Goal: Task Accomplishment & Management: Manage account settings

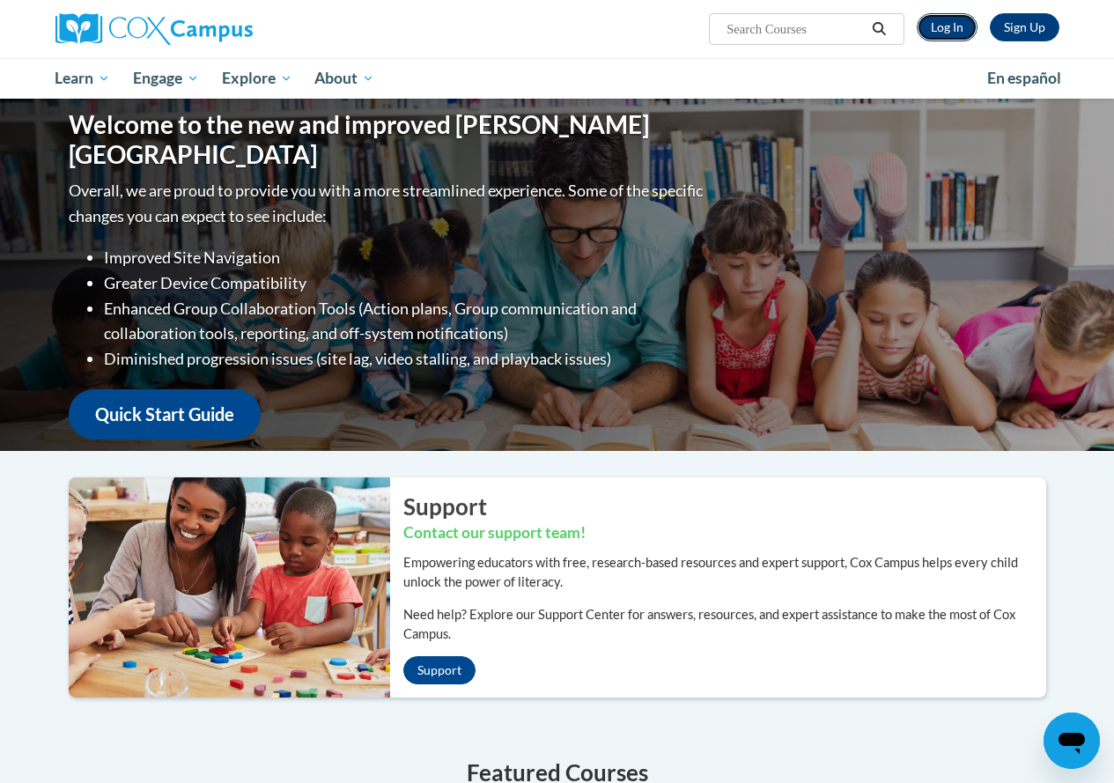
click at [952, 28] on link "Log In" at bounding box center [947, 27] width 61 height 28
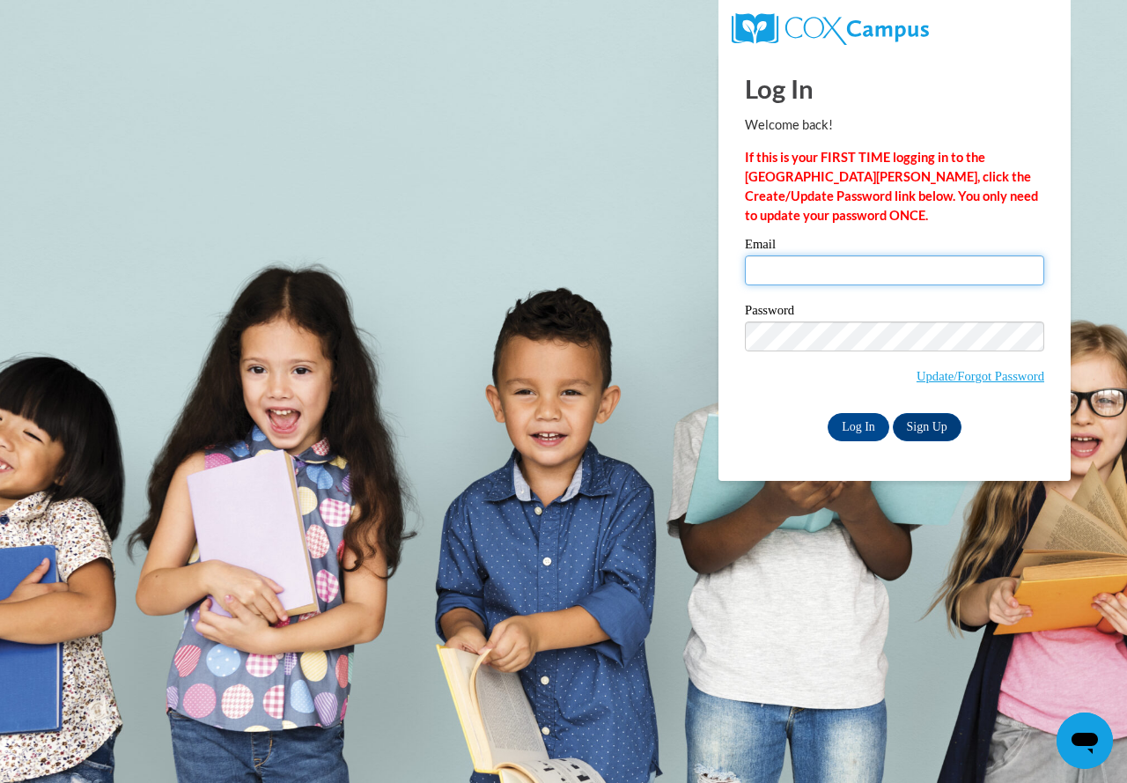
click at [855, 266] on input "Email" at bounding box center [894, 270] width 299 height 30
type input "[EMAIL_ADDRESS][DOMAIN_NAME]"
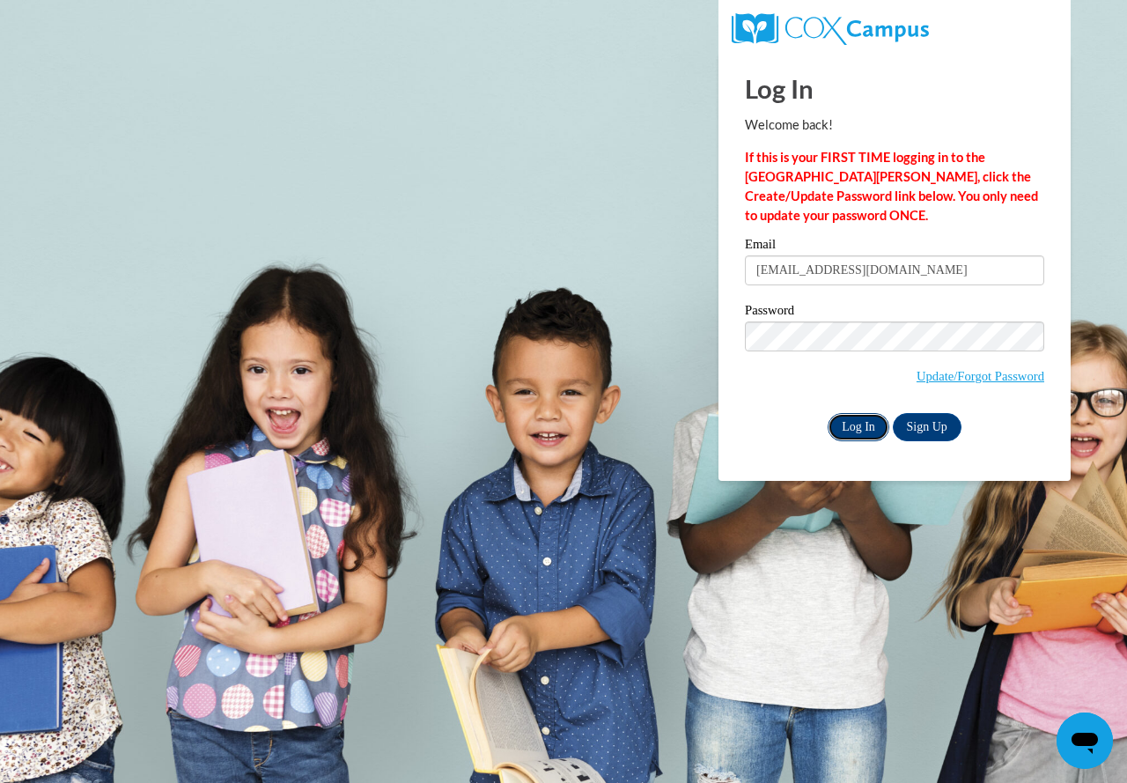
click at [851, 422] on input "Log In" at bounding box center [859, 427] width 62 height 28
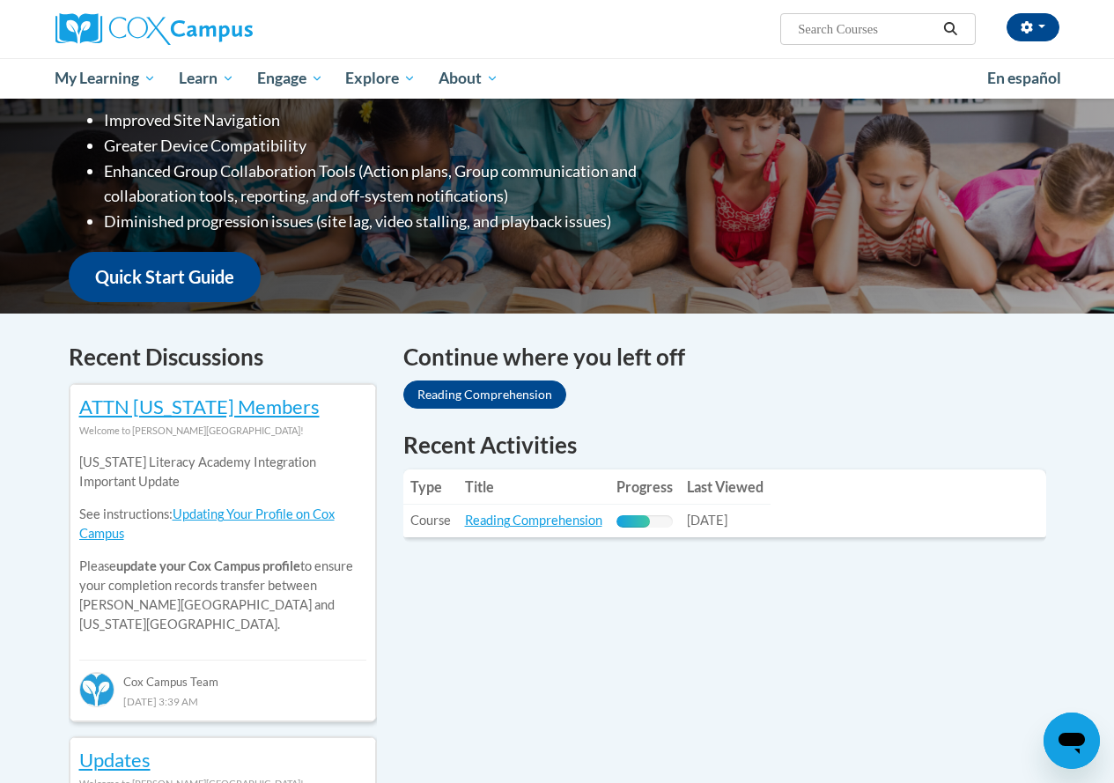
scroll to position [352, 0]
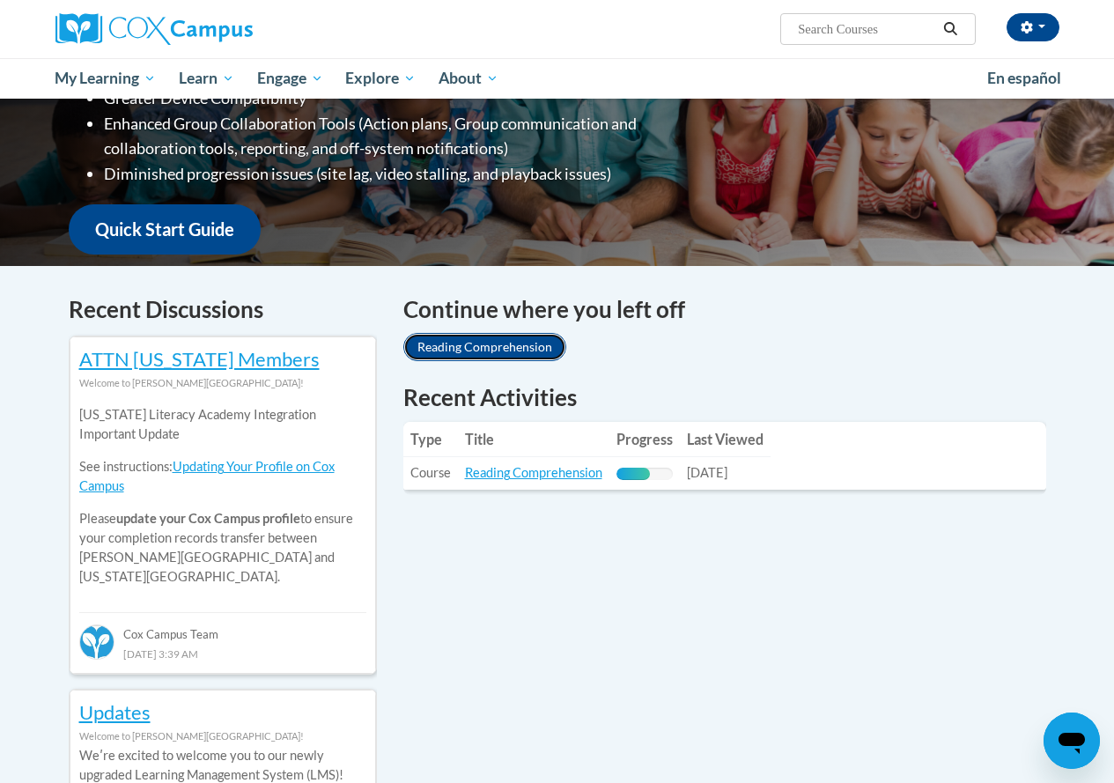
click at [474, 345] on link "Reading Comprehension" at bounding box center [484, 347] width 163 height 28
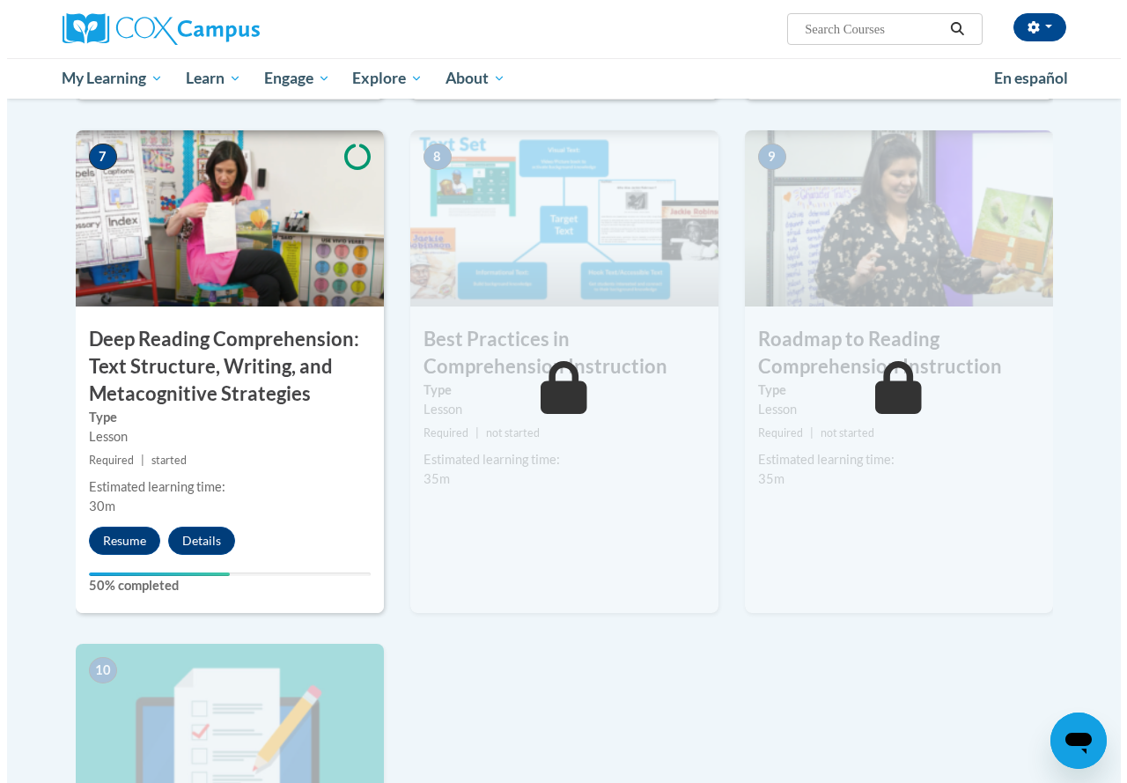
scroll to position [1321, 0]
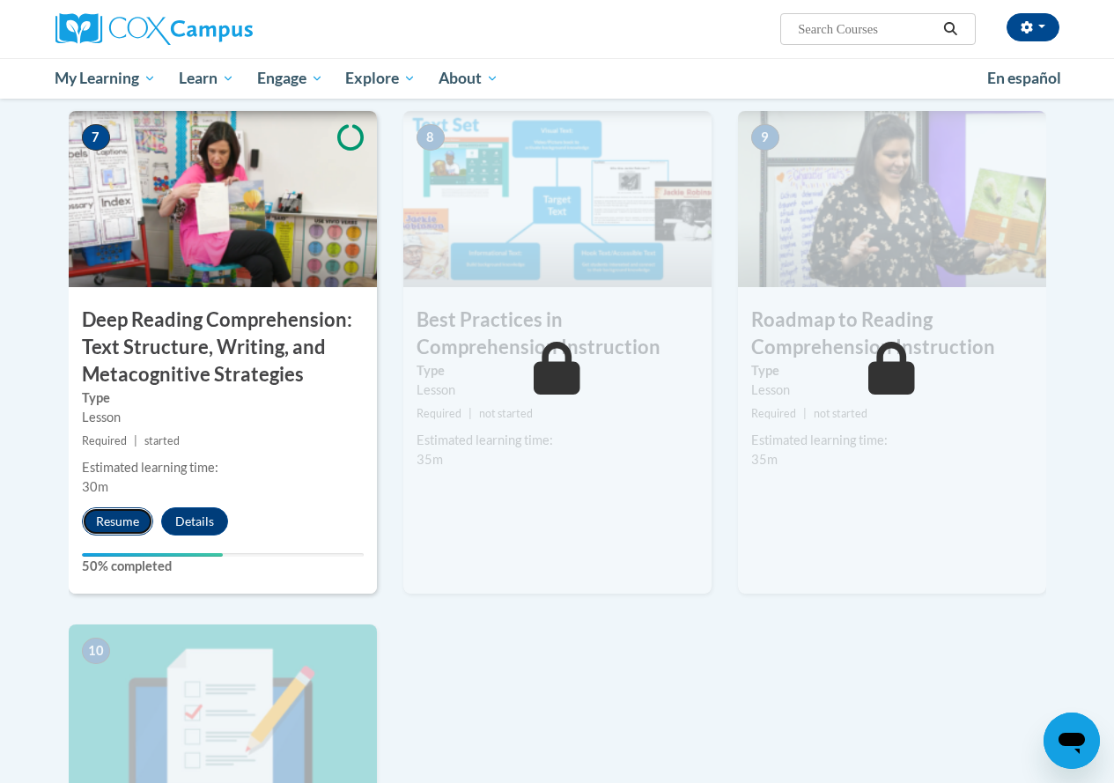
click at [112, 518] on button "Resume" at bounding box center [117, 521] width 71 height 28
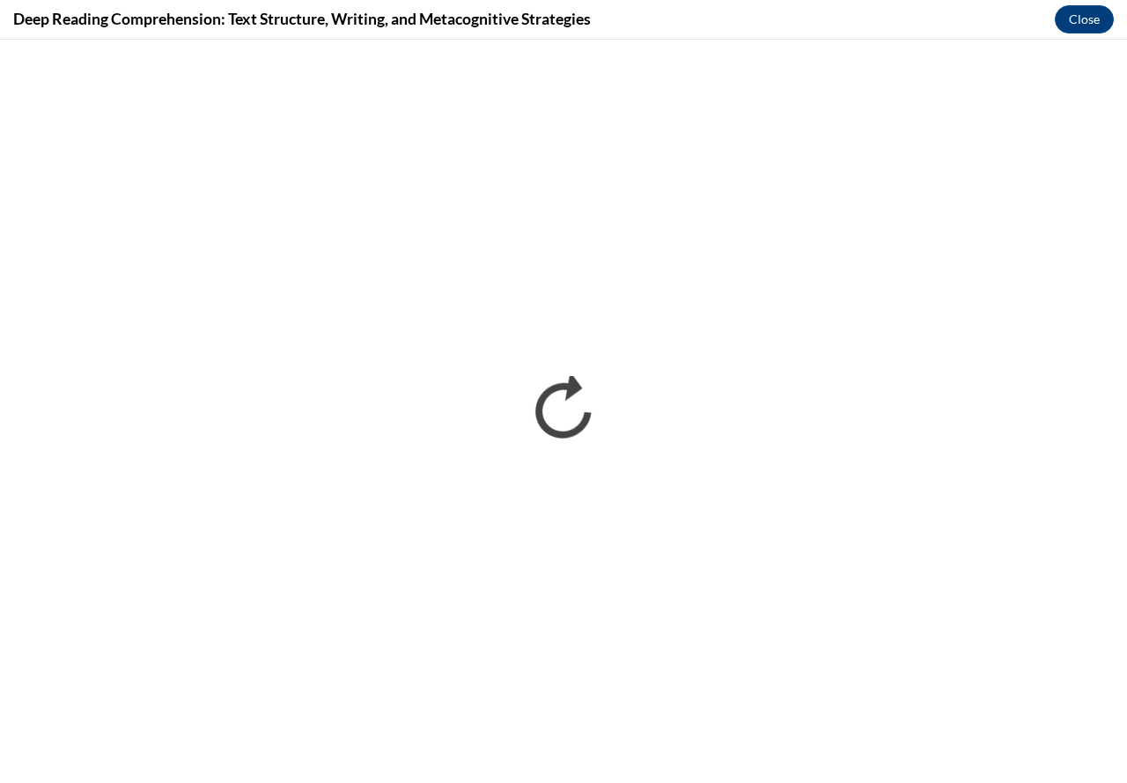
scroll to position [0, 0]
